Goal: Connect with others: Follow

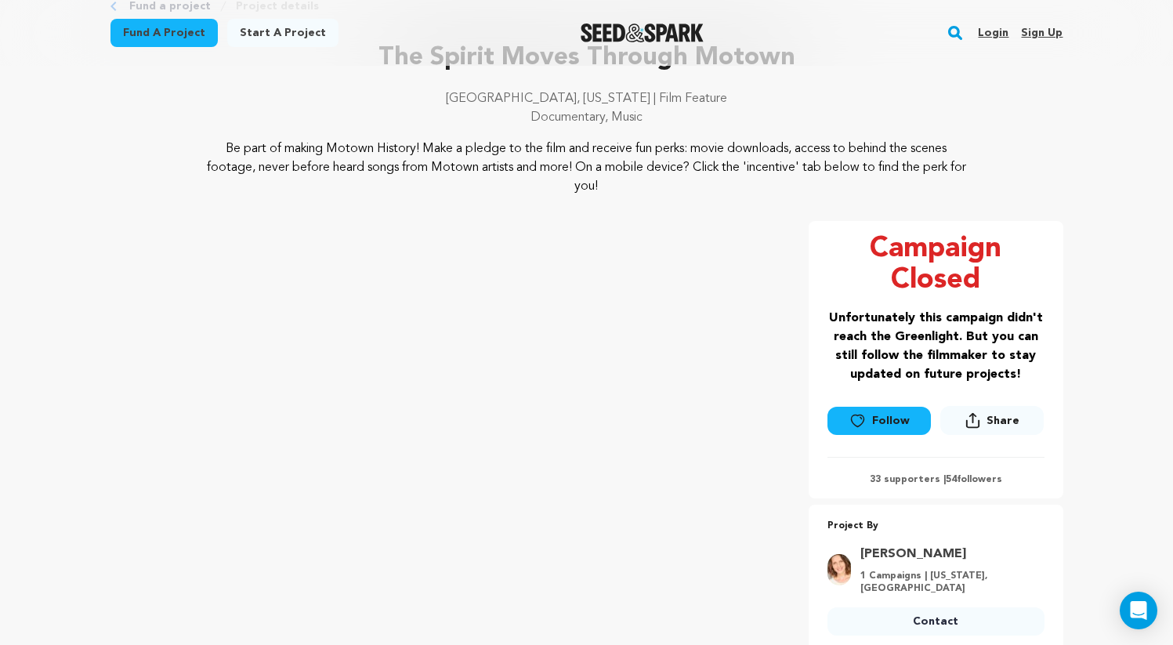
scroll to position [91, 0]
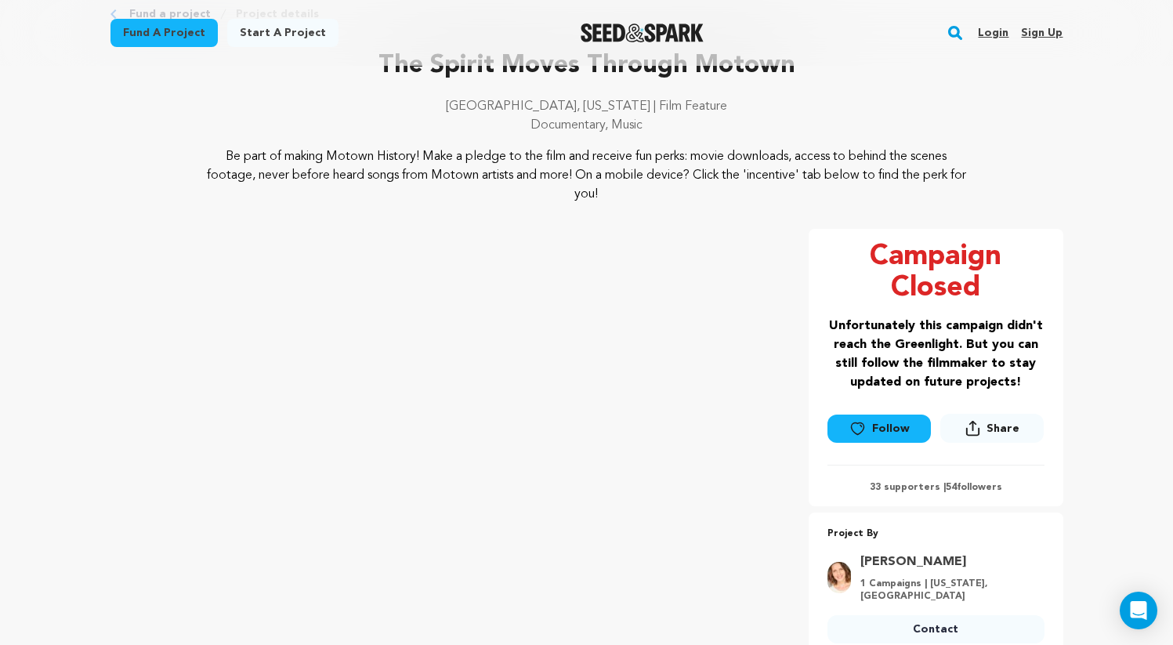
click at [915, 484] on p "33 supporters | 54 followers" at bounding box center [936, 487] width 217 height 13
click at [892, 426] on link "Follow" at bounding box center [879, 429] width 103 height 28
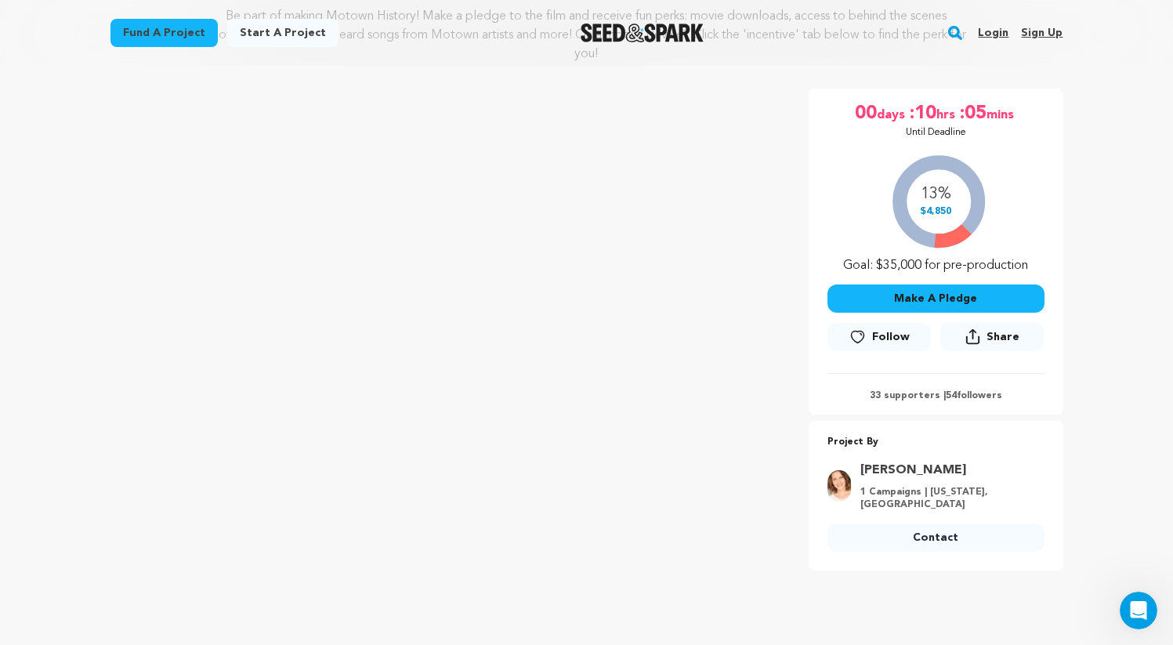
scroll to position [185, 0]
